Goal: Task Accomplishment & Management: Manage account settings

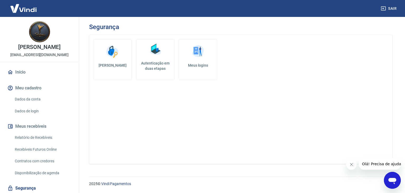
click at [37, 31] on img at bounding box center [39, 31] width 21 height 21
click at [160, 55] on img at bounding box center [155, 49] width 16 height 16
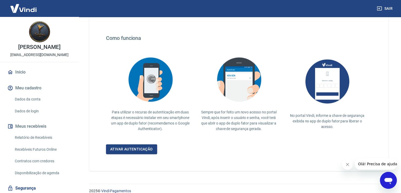
scroll to position [93, 0]
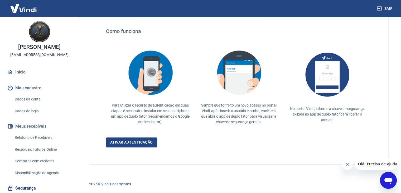
click at [272, 126] on div "Sempre que for feito um novo acesso no portal Vindi, após inserir o usuário e s…" at bounding box center [239, 86] width 89 height 86
